Goal: Transaction & Acquisition: Purchase product/service

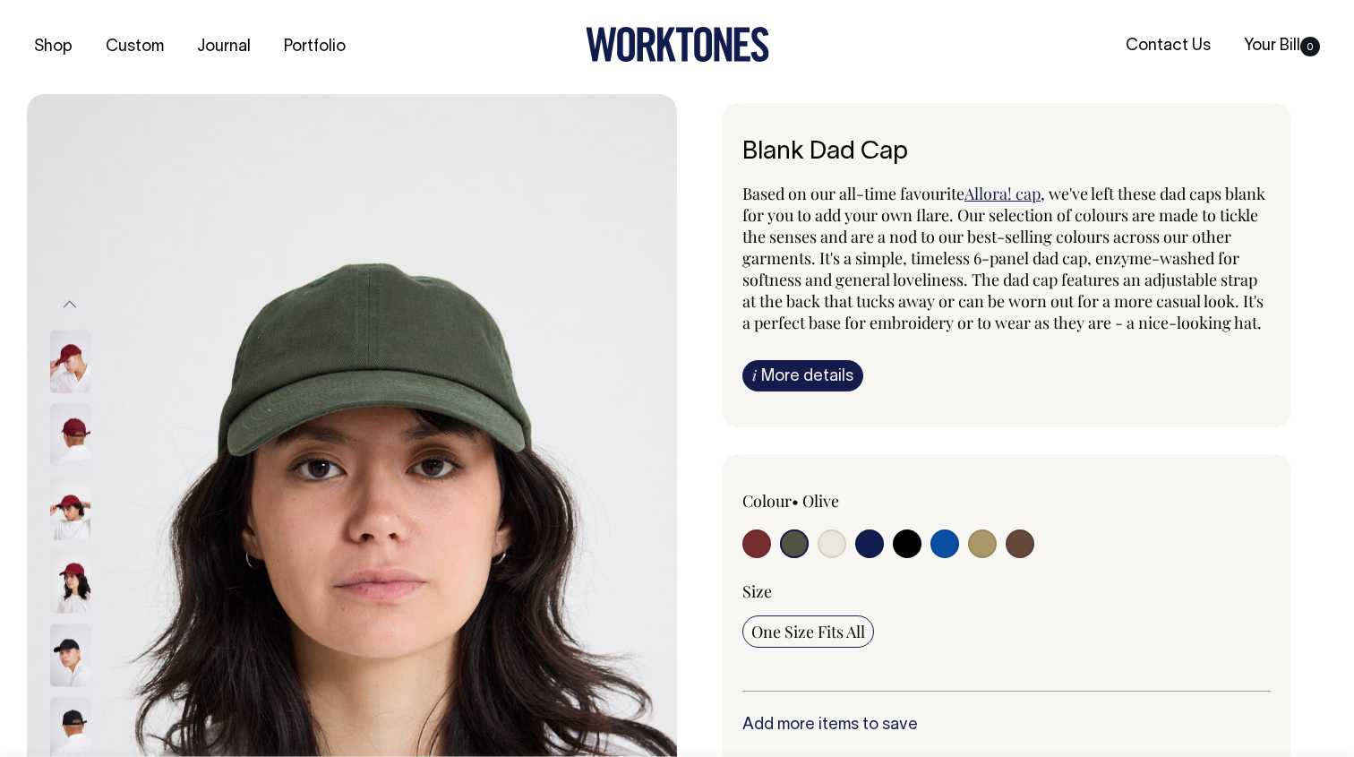
select select "Olive"
click at [989, 558] on input "radio" at bounding box center [982, 543] width 29 height 29
radio input "true"
select select "Washed Khaki"
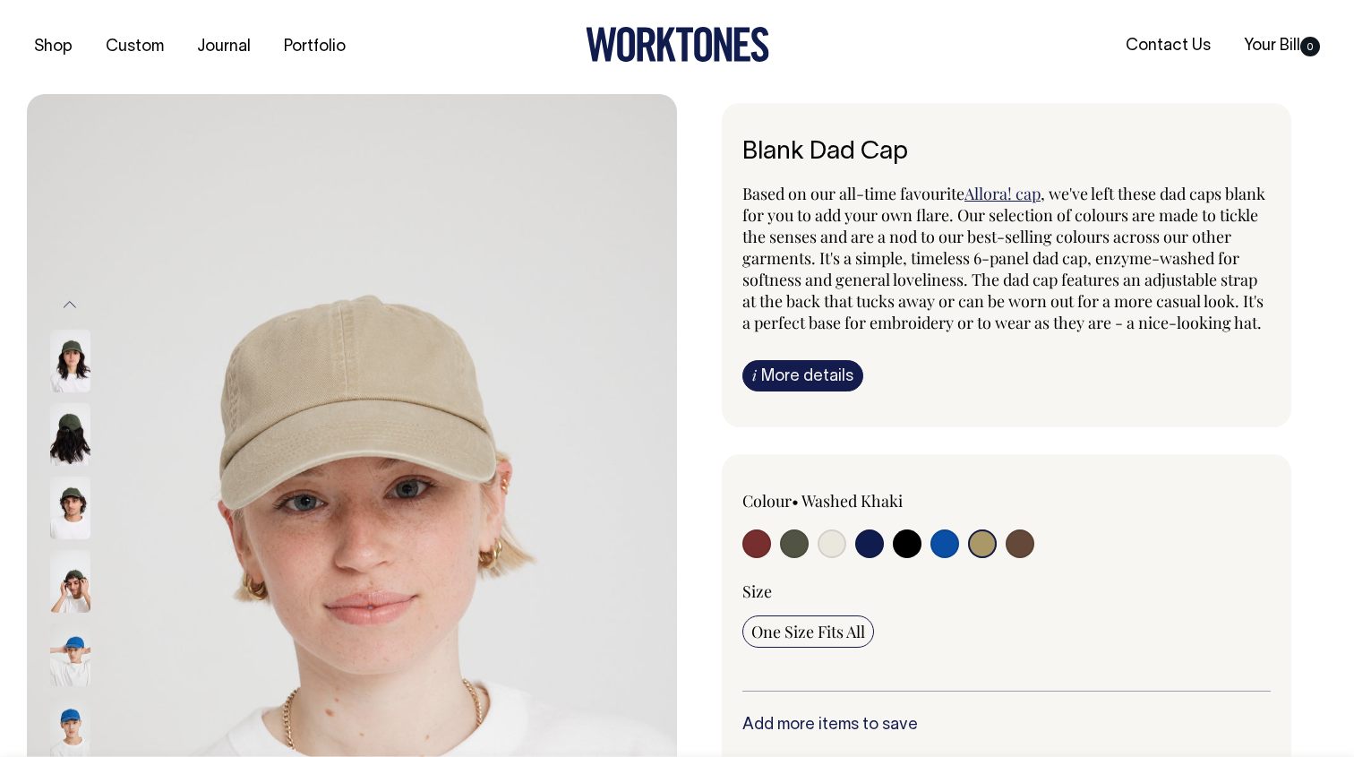
click at [985, 558] on input "radio" at bounding box center [982, 543] width 29 height 29
click at [763, 558] on input "radio" at bounding box center [756, 543] width 29 height 29
radio input "true"
select select "Burgundy"
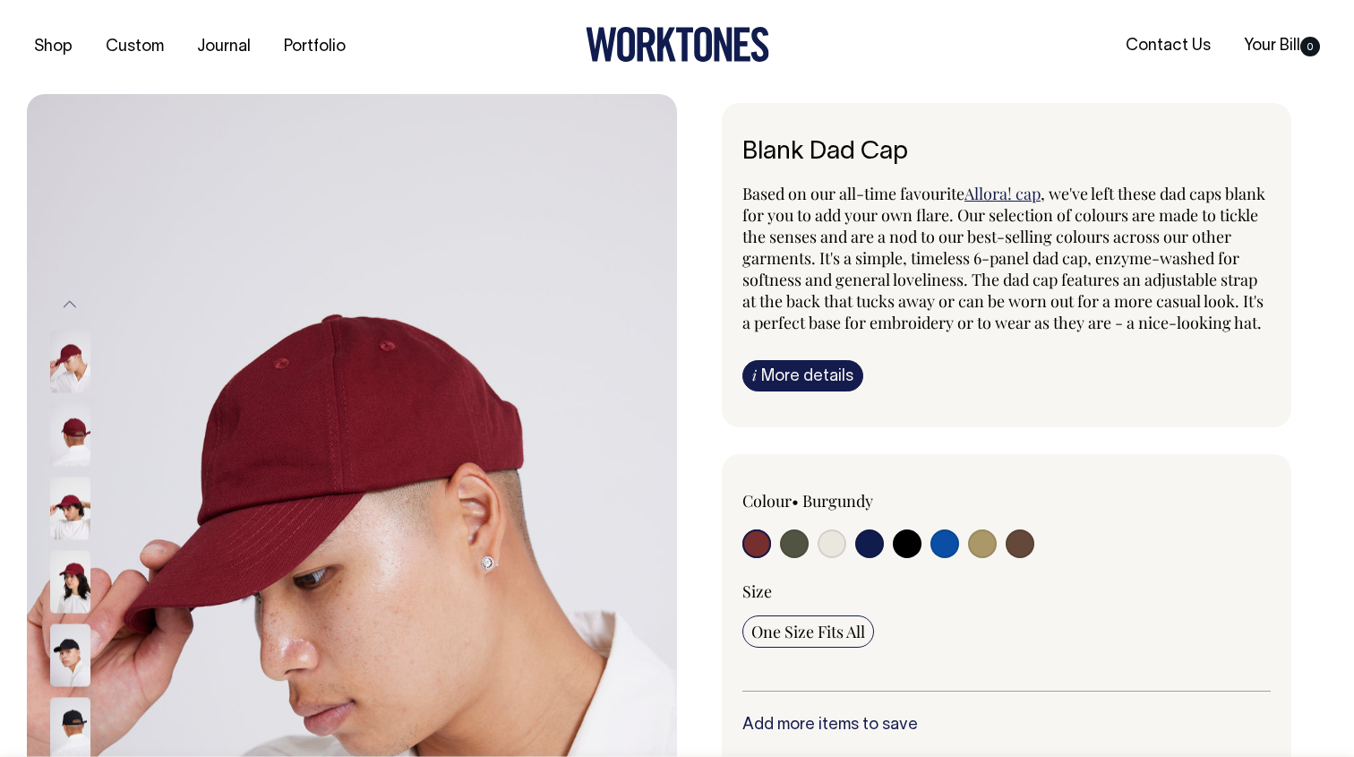
click at [984, 558] on input "radio" at bounding box center [982, 543] width 29 height 29
radio input "true"
select select "Washed Khaki"
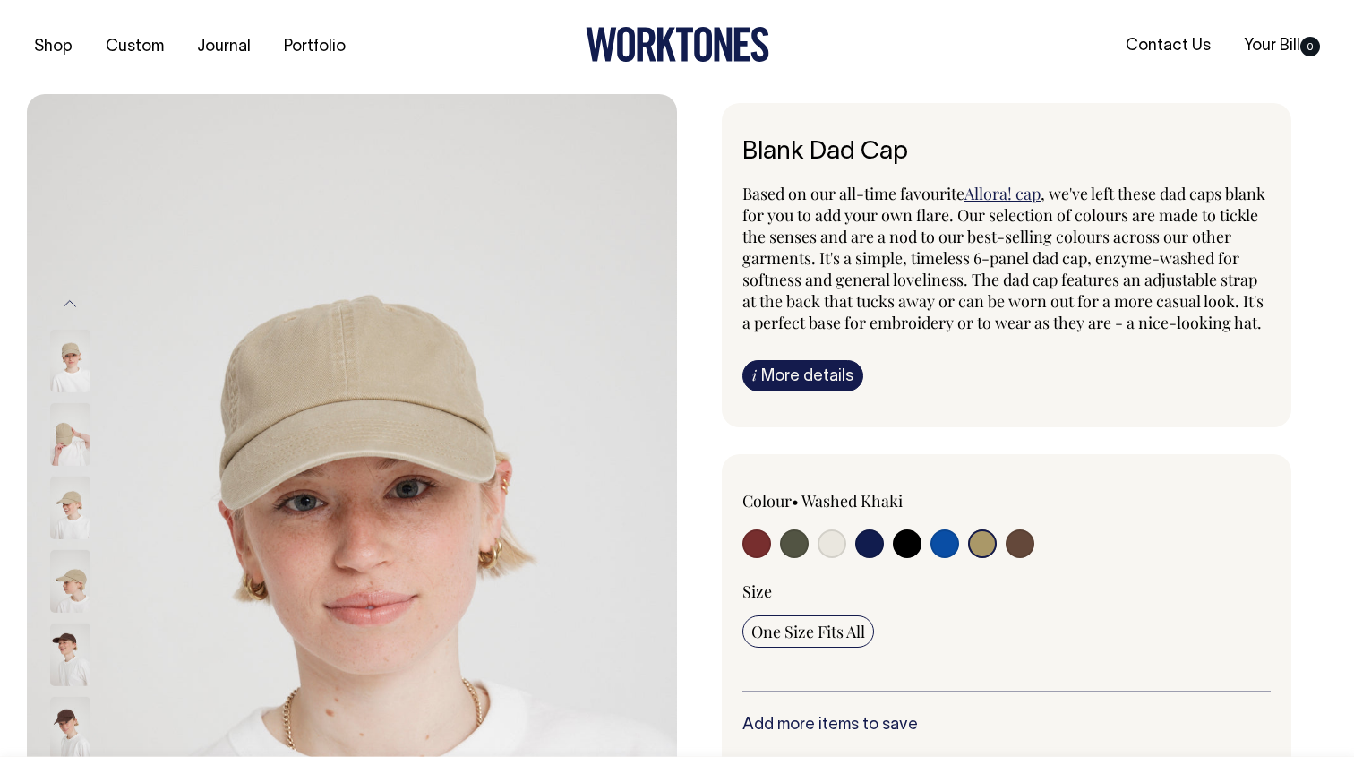
click at [64, 353] on img at bounding box center [70, 361] width 40 height 63
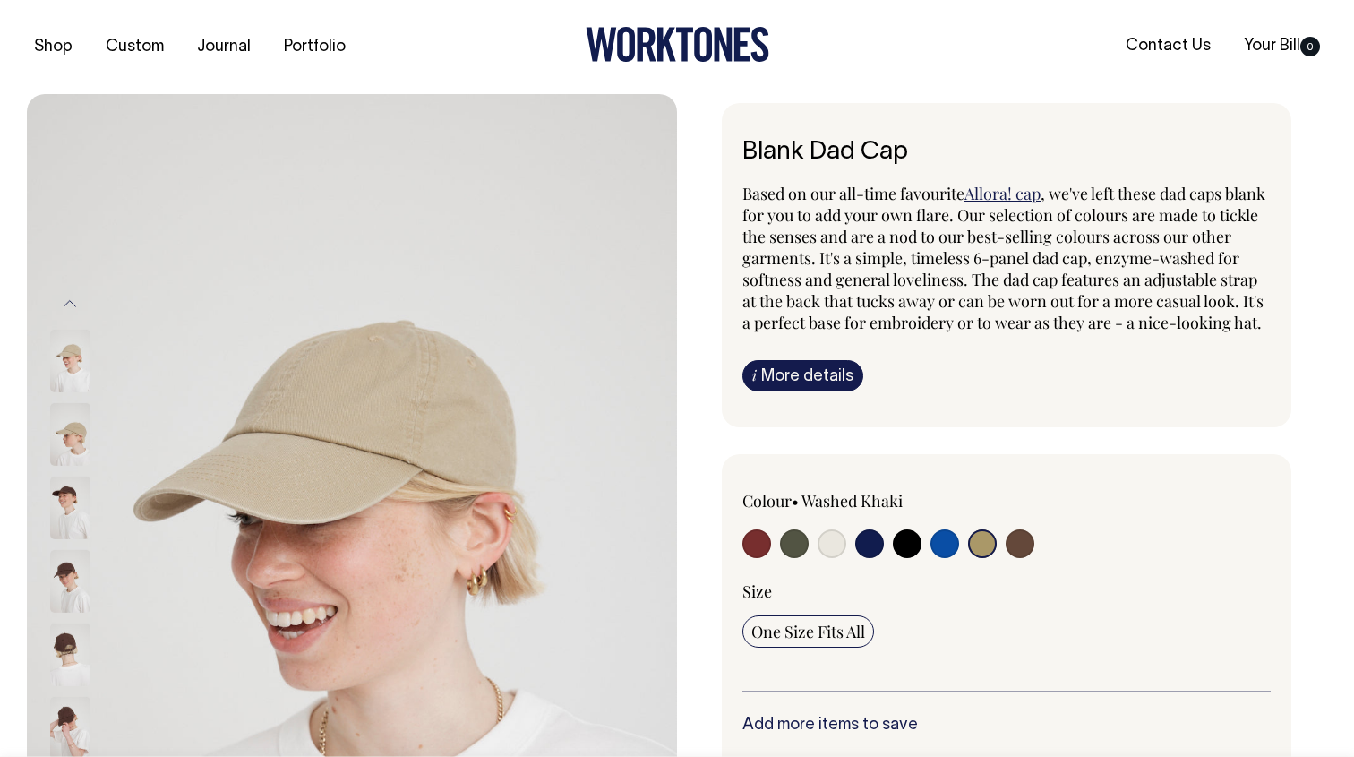
click at [68, 438] on img at bounding box center [70, 434] width 40 height 63
drag, startPoint x: 63, startPoint y: 368, endPoint x: 69, endPoint y: 433, distance: 64.8
click at [64, 371] on img at bounding box center [70, 361] width 40 height 63
click at [73, 460] on img at bounding box center [70, 434] width 40 height 63
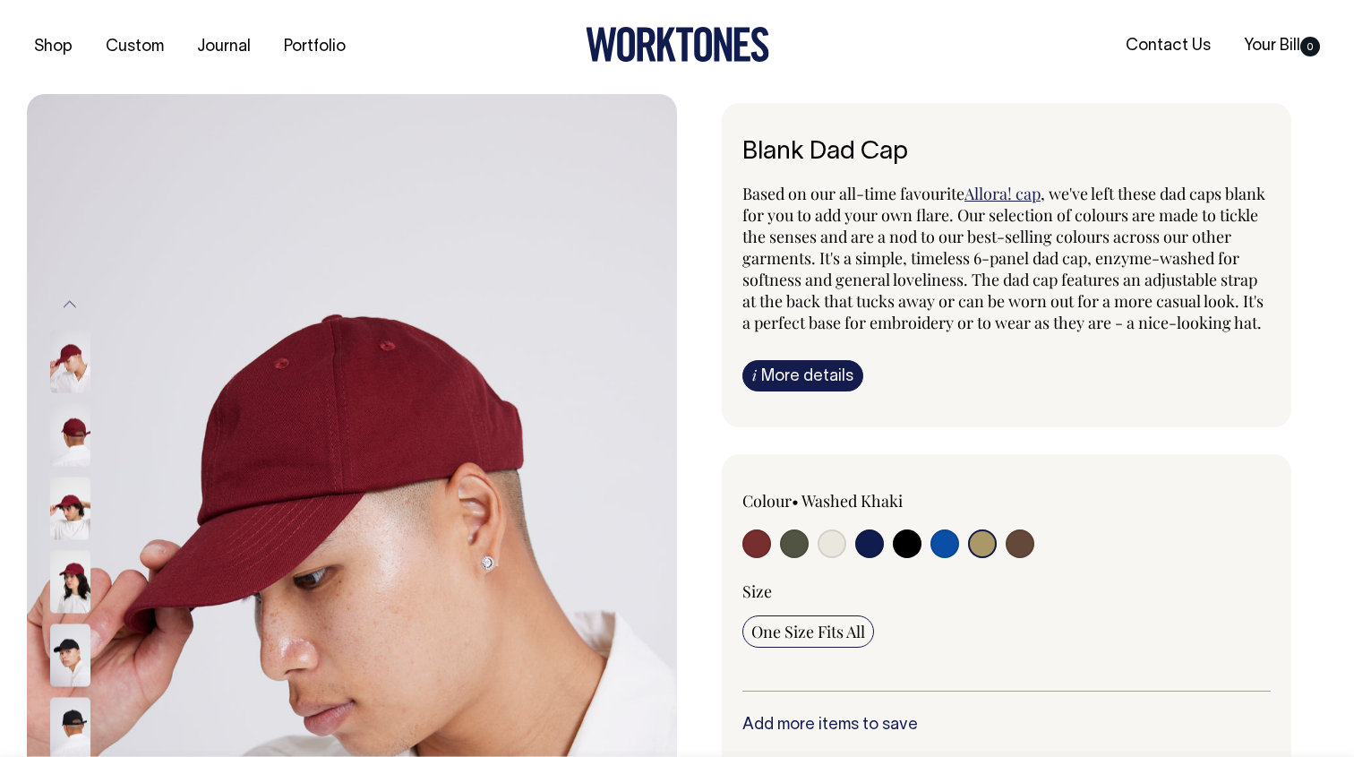
click at [71, 579] on img at bounding box center [70, 581] width 40 height 63
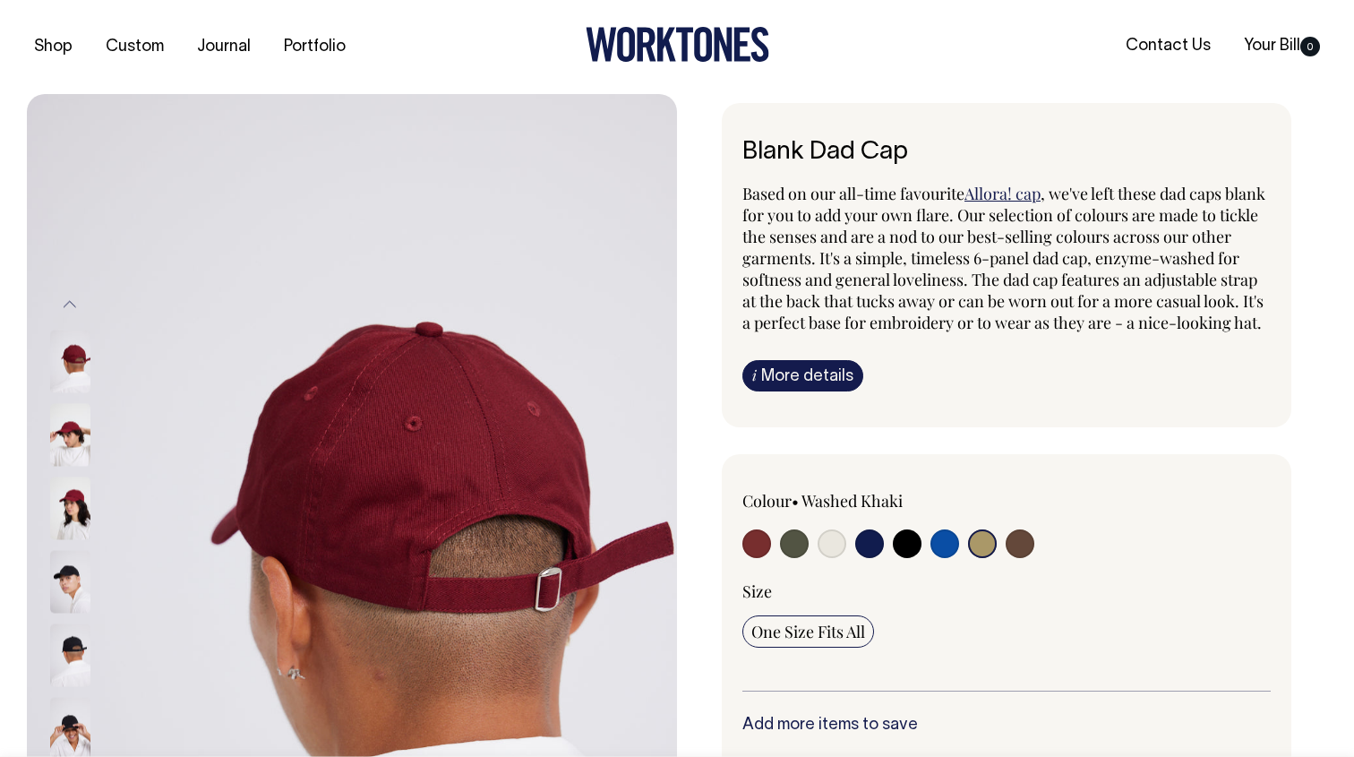
click at [72, 511] on img at bounding box center [70, 507] width 40 height 63
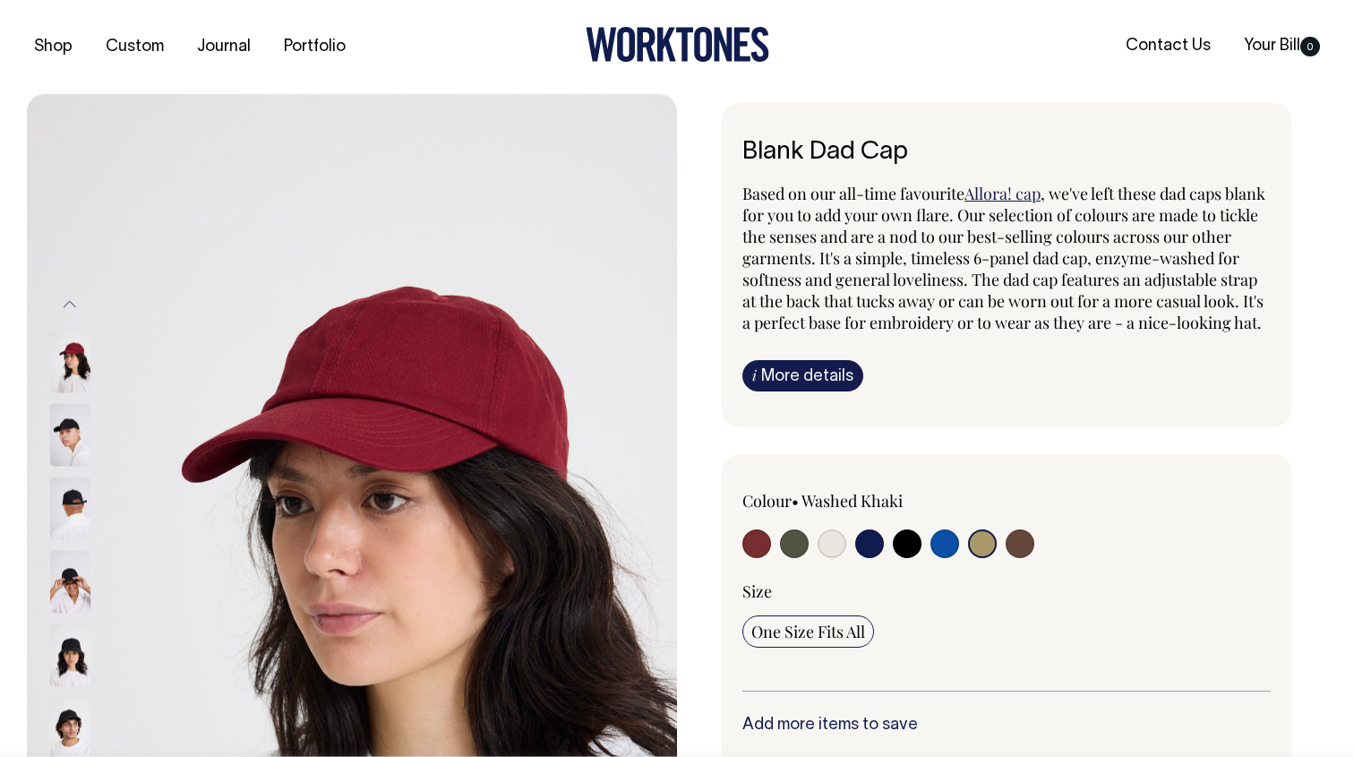
click at [62, 348] on img at bounding box center [70, 361] width 40 height 63
click at [62, 349] on img at bounding box center [70, 361] width 40 height 63
click at [67, 356] on img at bounding box center [70, 361] width 40 height 63
click at [66, 356] on img at bounding box center [70, 361] width 40 height 63
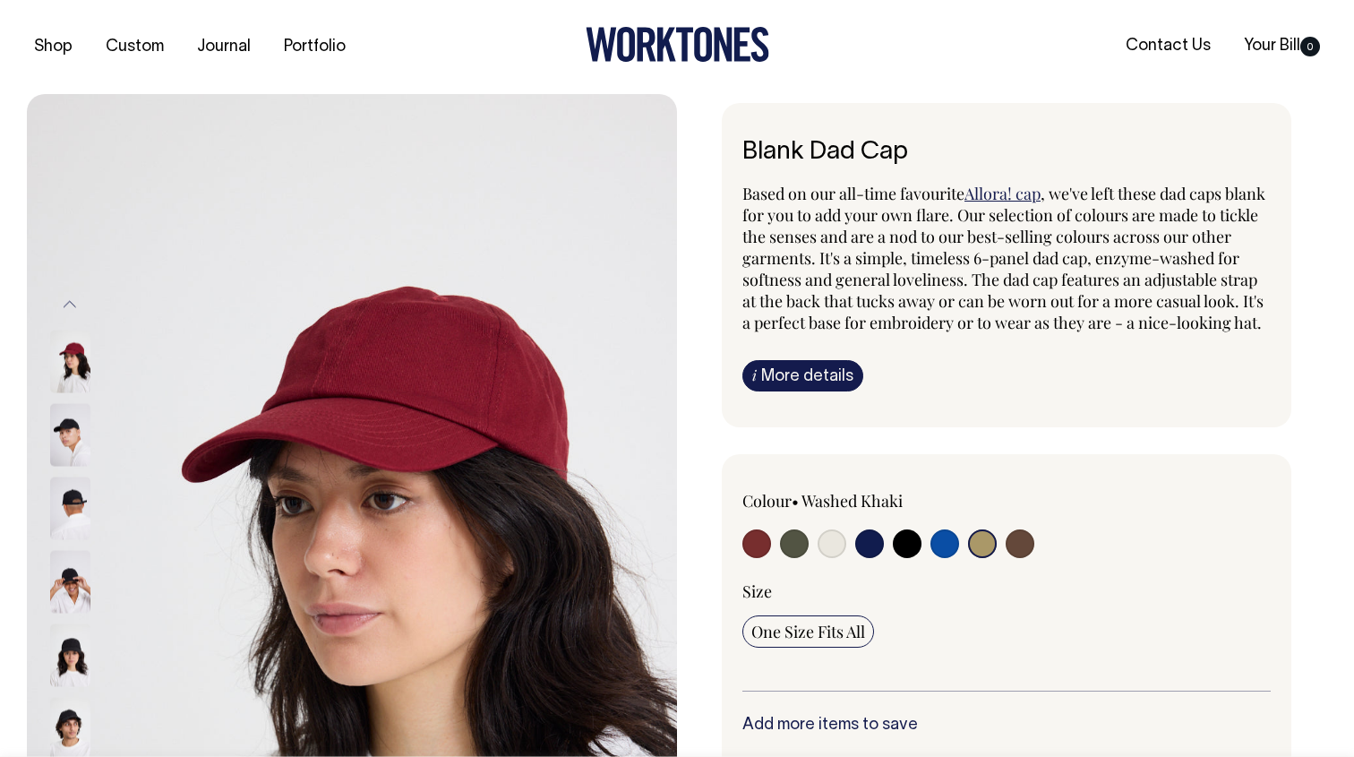
drag, startPoint x: 417, startPoint y: 503, endPoint x: 1040, endPoint y: 7, distance: 796.0
drag, startPoint x: 907, startPoint y: 15, endPoint x: 940, endPoint y: 7, distance: 34.1
click at [908, 15] on div "Shop Custom Journal Portfolio Contact Us Your Bill 0" at bounding box center [677, 47] width 1354 height 94
